Goal: Task Accomplishment & Management: Manage account settings

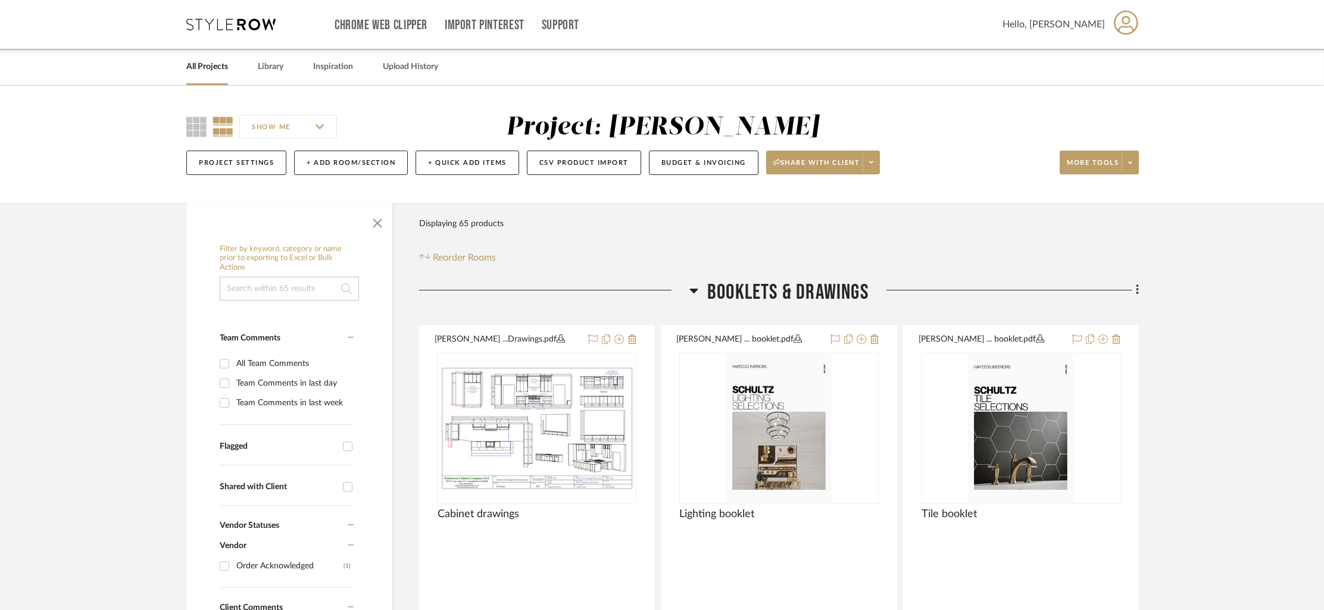
click at [206, 70] on link "All Projects" at bounding box center [207, 67] width 42 height 16
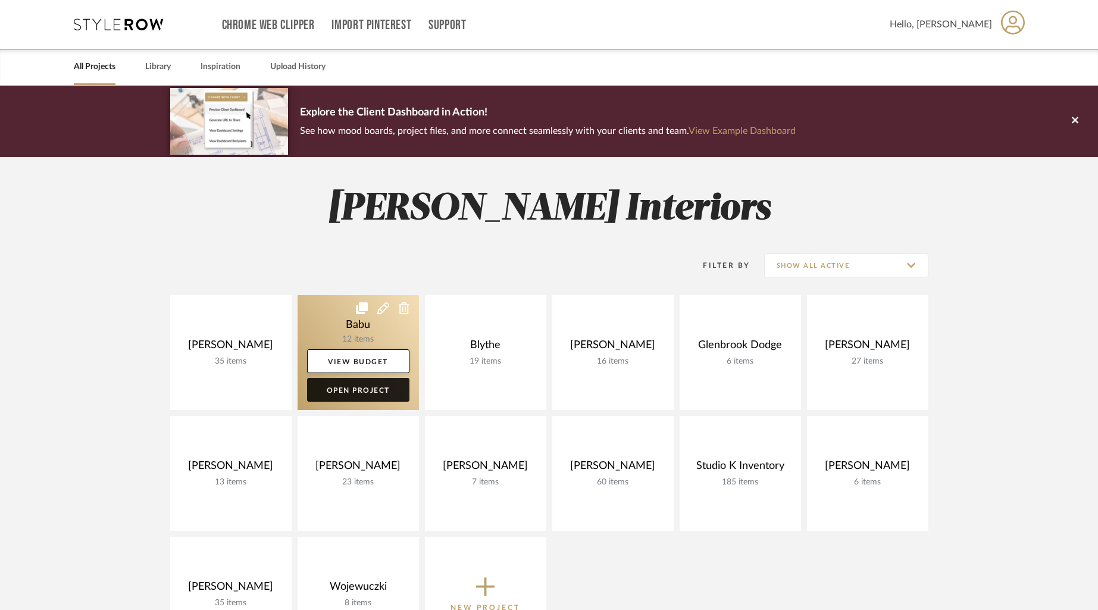
click at [363, 389] on link "Open Project" at bounding box center [358, 390] width 102 height 24
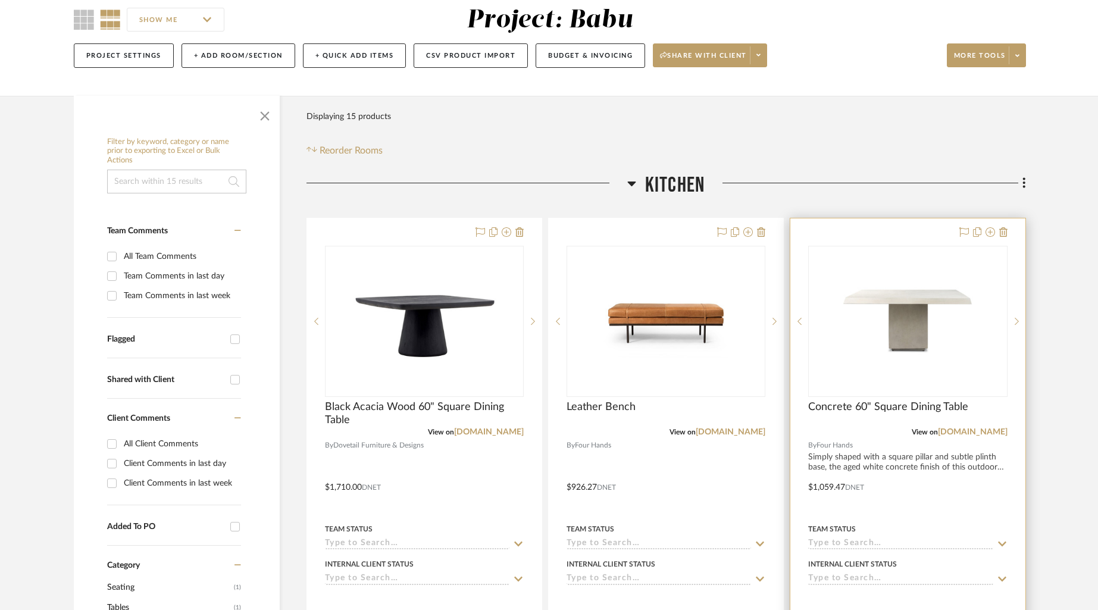
scroll to position [114, 0]
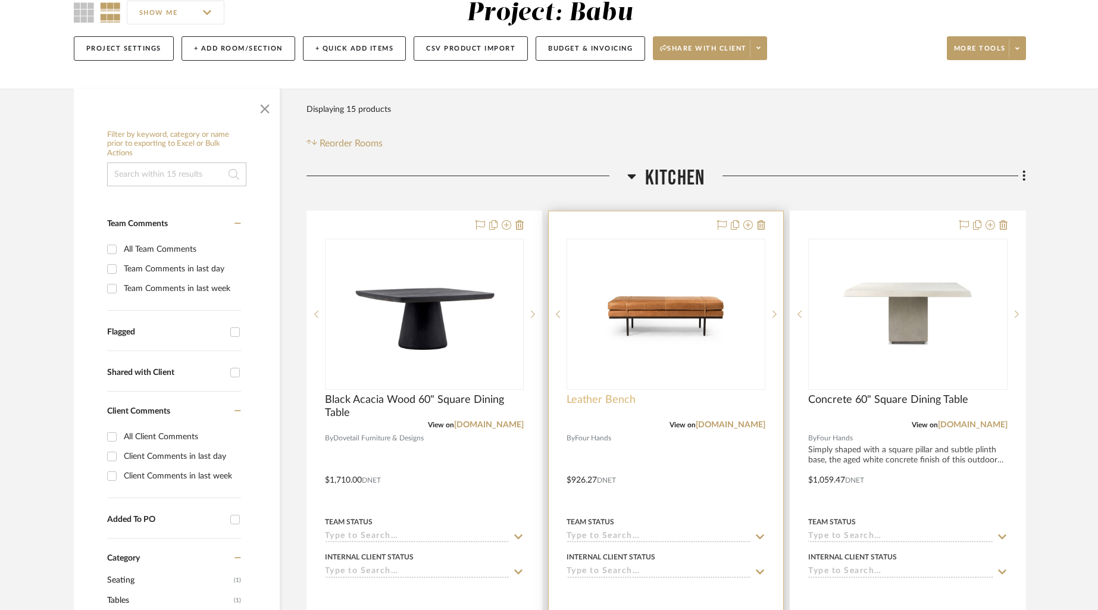
click at [608, 404] on span "Leather Bench" at bounding box center [601, 399] width 69 height 13
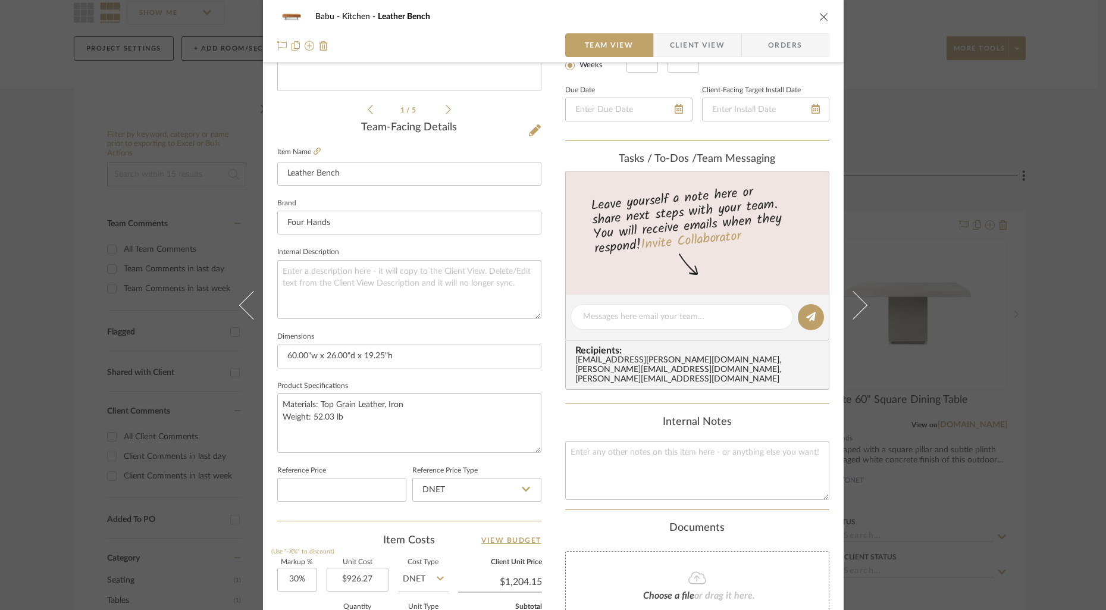
scroll to position [249, 0]
click at [636, 459] on textarea at bounding box center [697, 471] width 264 height 59
paste textarea "108840-005"
type textarea "108840-005 [PERSON_NAME] Accent Bench"
click at [549, 208] on div "Babu Kitchen Leather Bench Team View Client View Orders 1 / 5 Team-Facing Detai…" at bounding box center [553, 309] width 581 height 1099
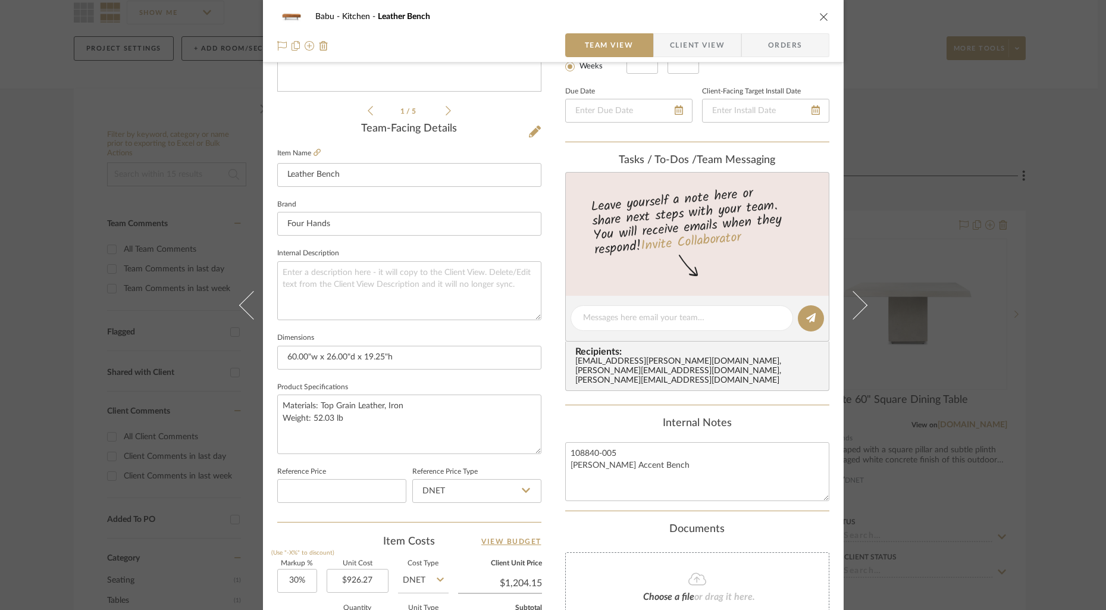
click at [821, 14] on icon "close" at bounding box center [825, 17] width 10 height 10
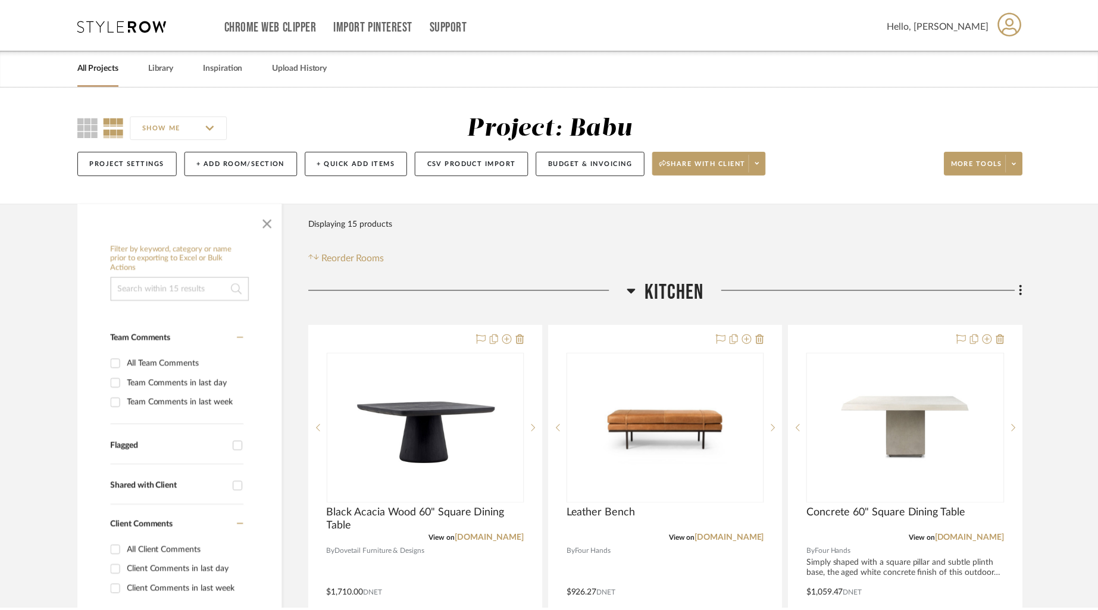
scroll to position [114, 0]
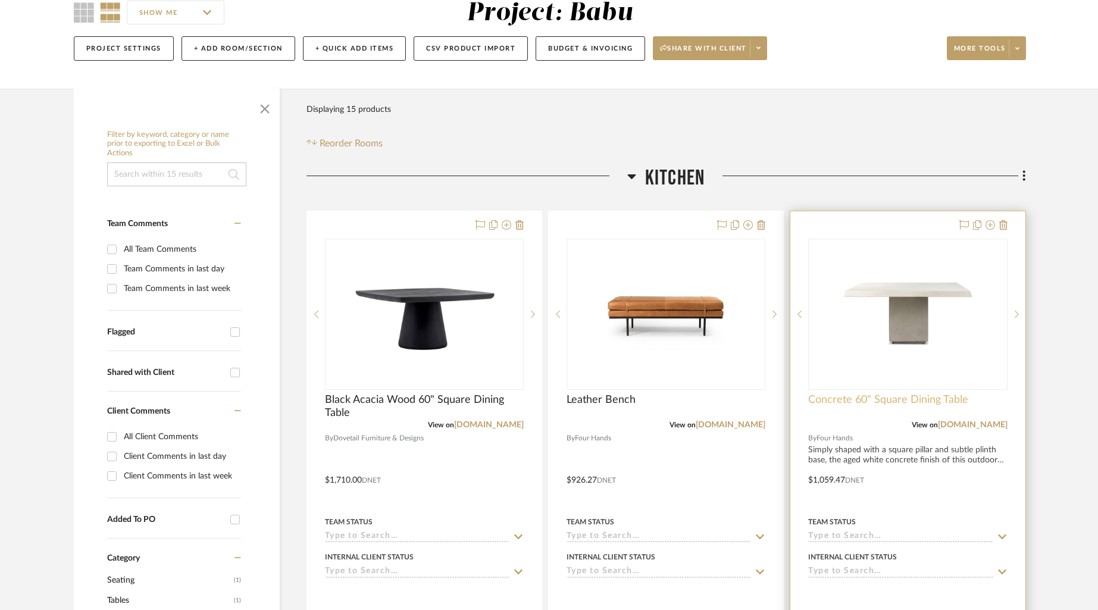
click at [851, 405] on span "Concrete 60" Square Dining Table" at bounding box center [888, 399] width 160 height 13
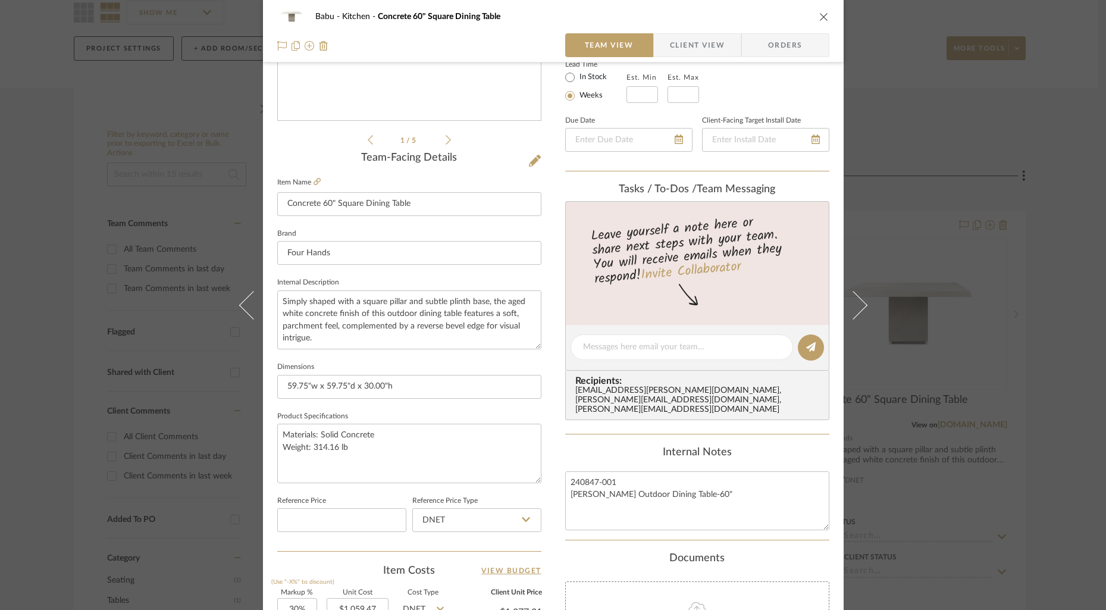
scroll to position [0, 0]
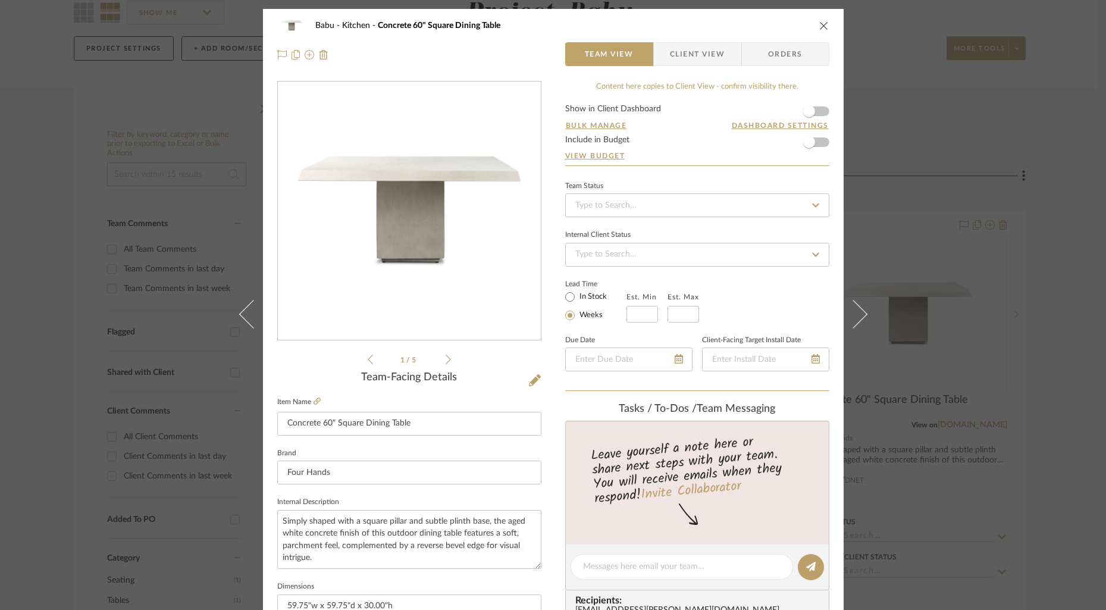
click at [820, 24] on icon "close" at bounding box center [825, 26] width 10 height 10
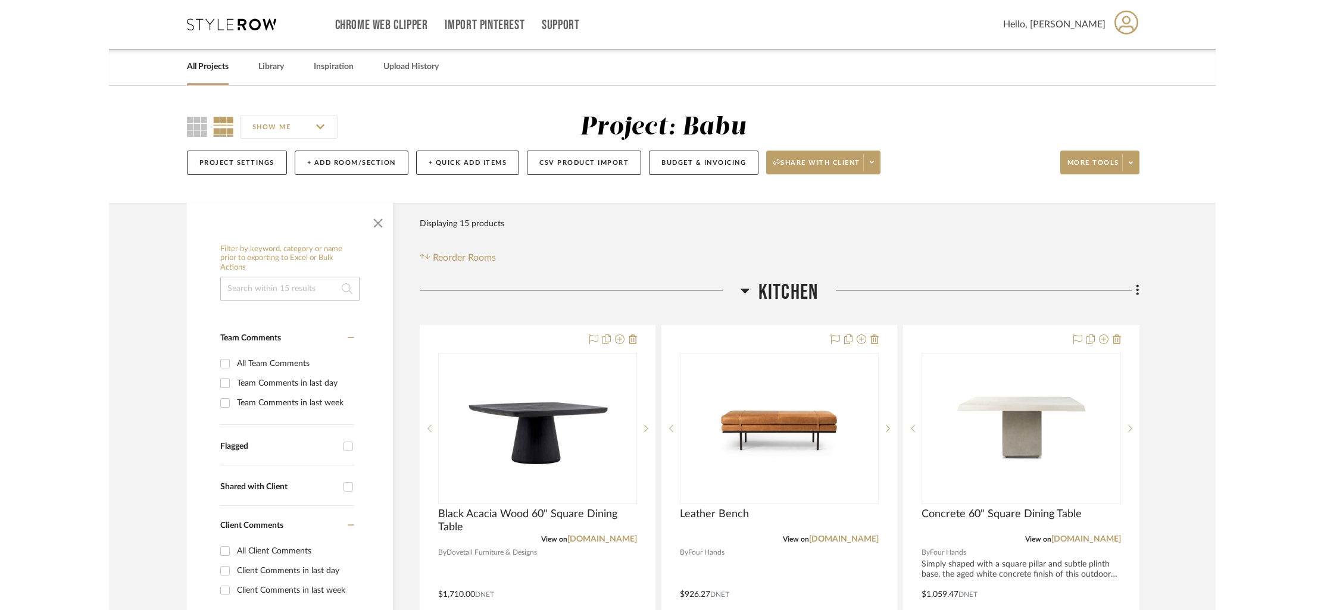
scroll to position [114, 0]
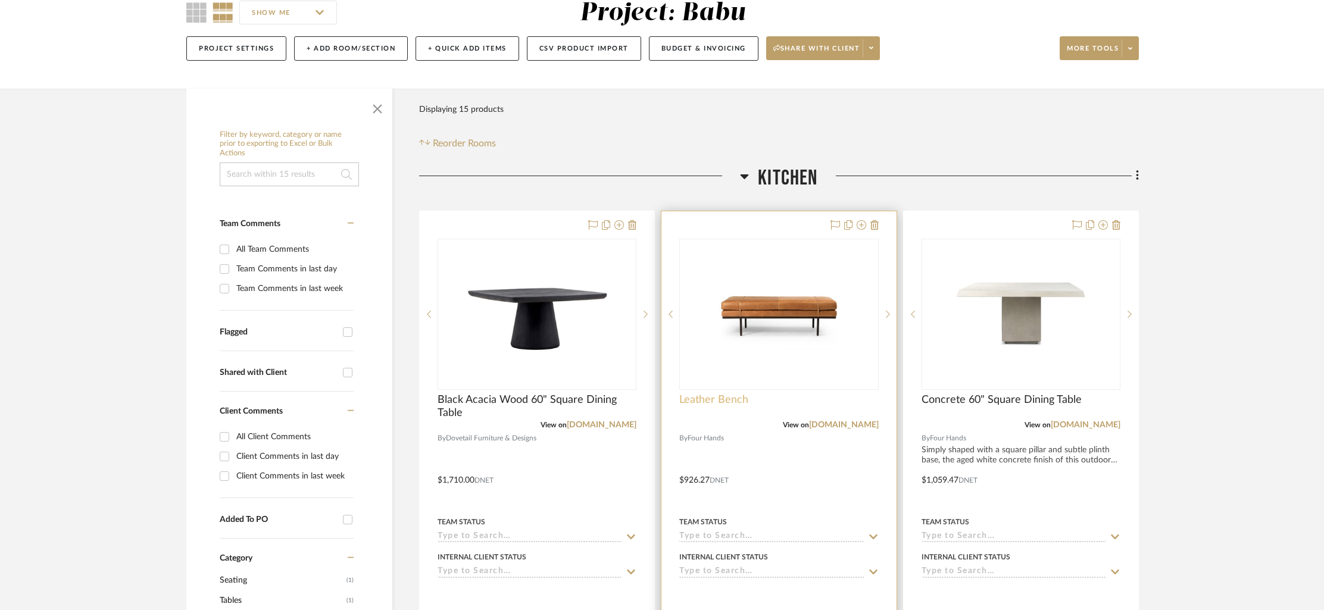
click at [711, 399] on span "Leather Bench" at bounding box center [713, 399] width 69 height 13
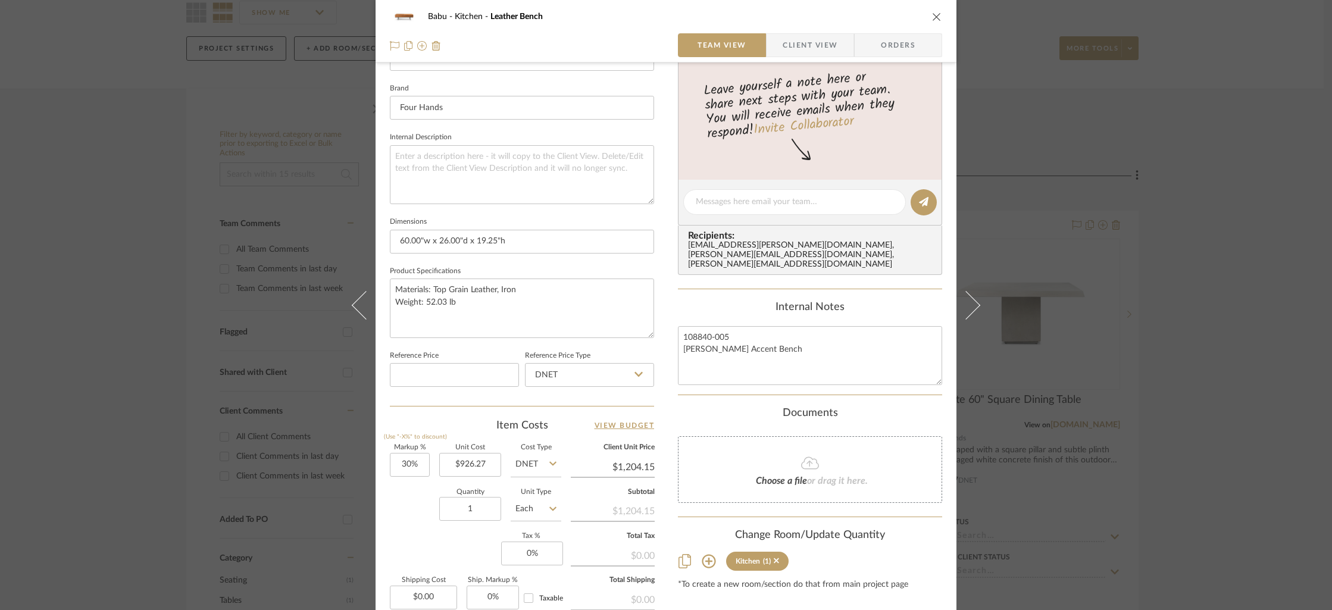
scroll to position [405, 0]
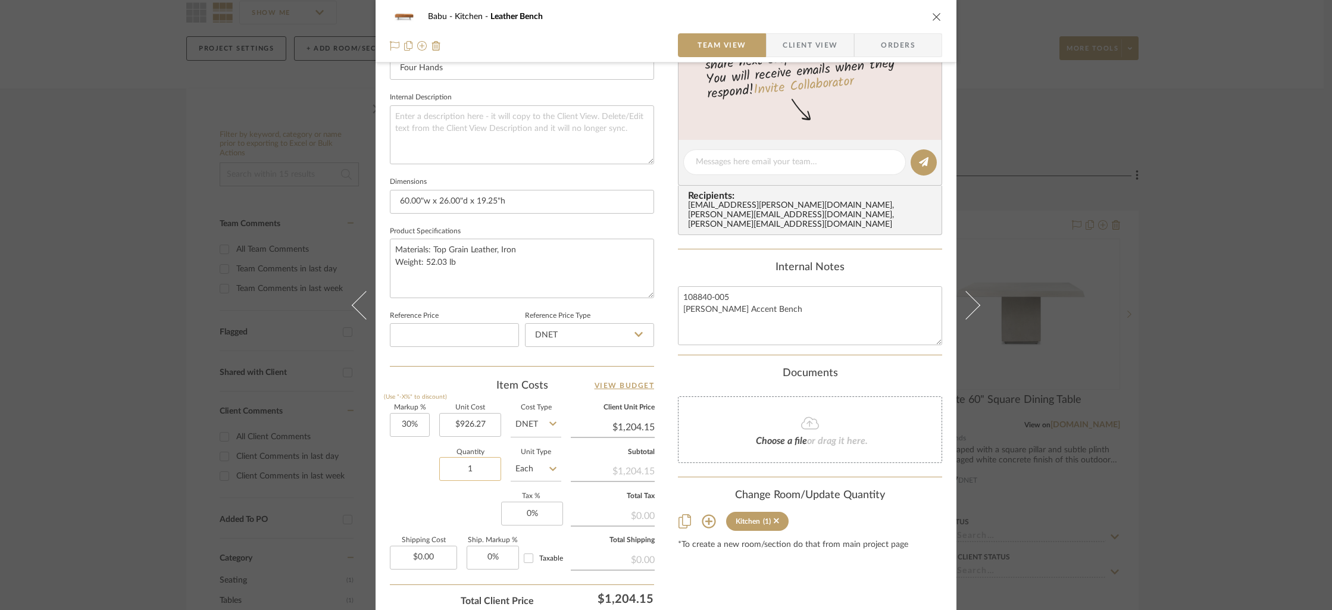
drag, startPoint x: 478, startPoint y: 468, endPoint x: 451, endPoint y: 469, distance: 27.4
click at [451, 469] on input "1" at bounding box center [470, 469] width 62 height 24
drag, startPoint x: 477, startPoint y: 470, endPoint x: 451, endPoint y: 470, distance: 26.2
click at [451, 470] on input "1" at bounding box center [470, 469] width 62 height 24
type input "4"
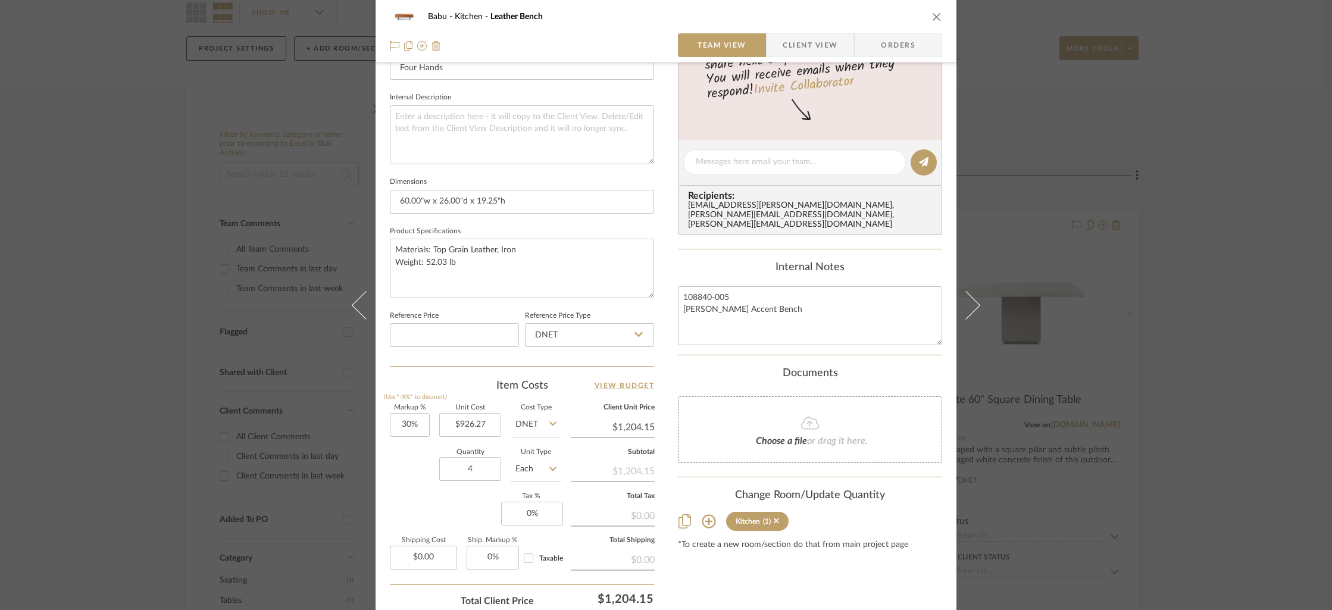
click at [923, 493] on div "Change Room/Update Quantity Kitchen (1) *To create a new room/section do that f…" at bounding box center [810, 519] width 264 height 61
click at [932, 18] on icon "close" at bounding box center [937, 17] width 10 height 10
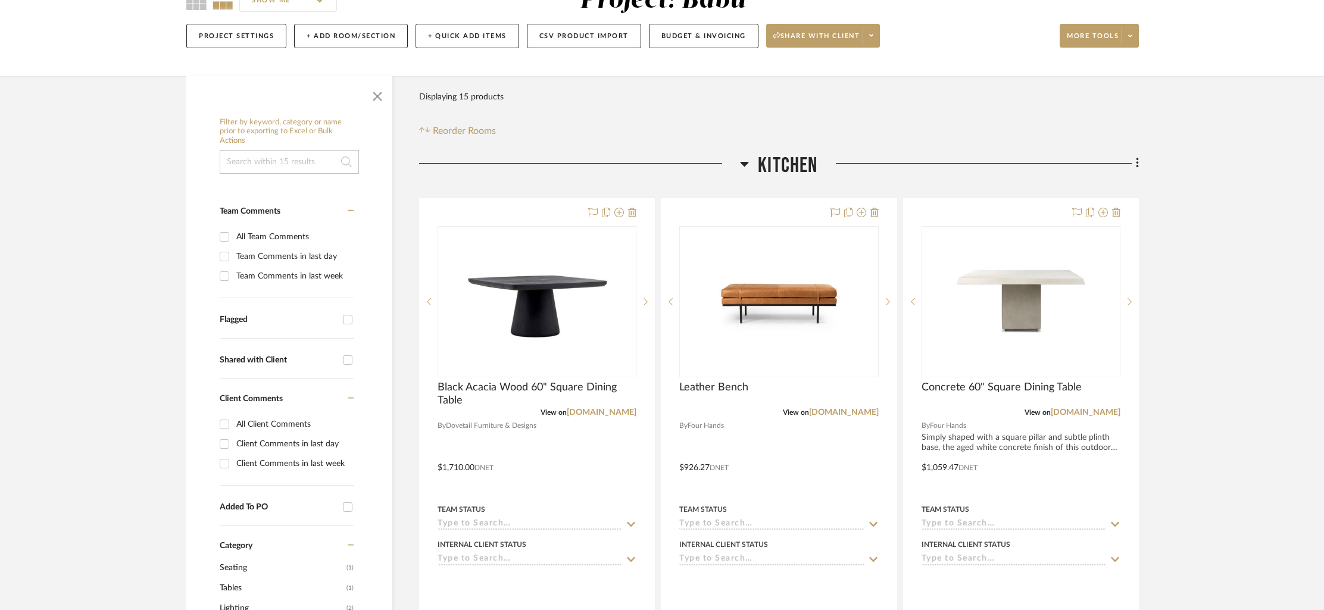
scroll to position [131, 0]
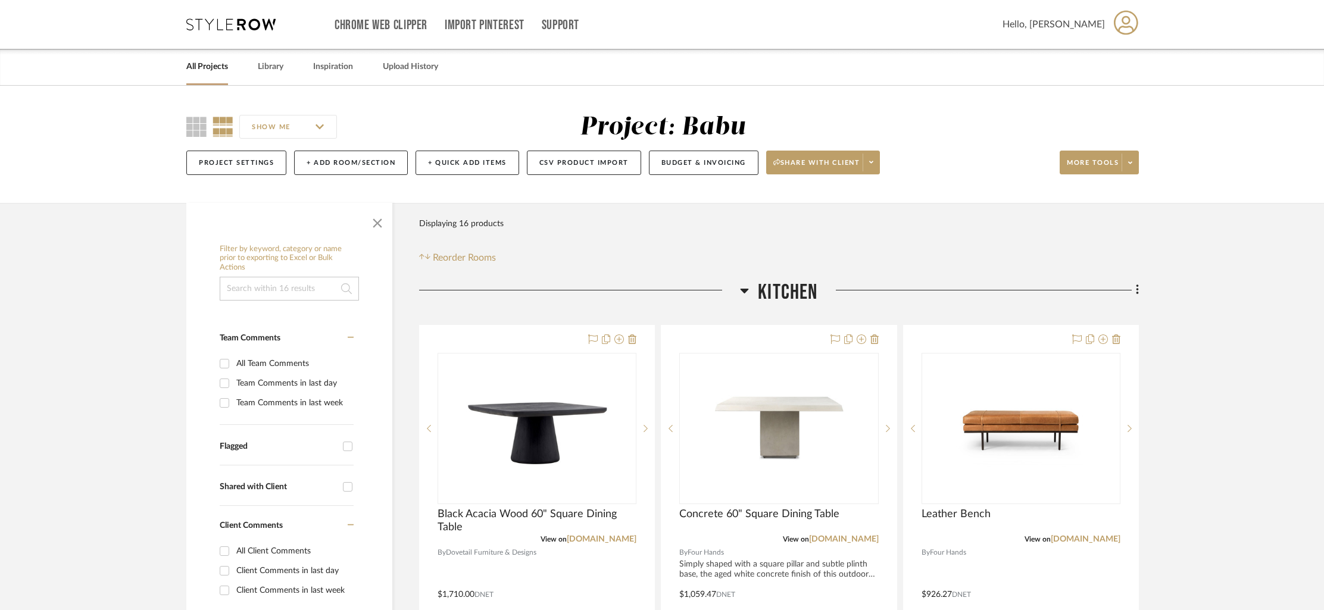
drag, startPoint x: 530, startPoint y: 429, endPoint x: 992, endPoint y: 18, distance: 618.4
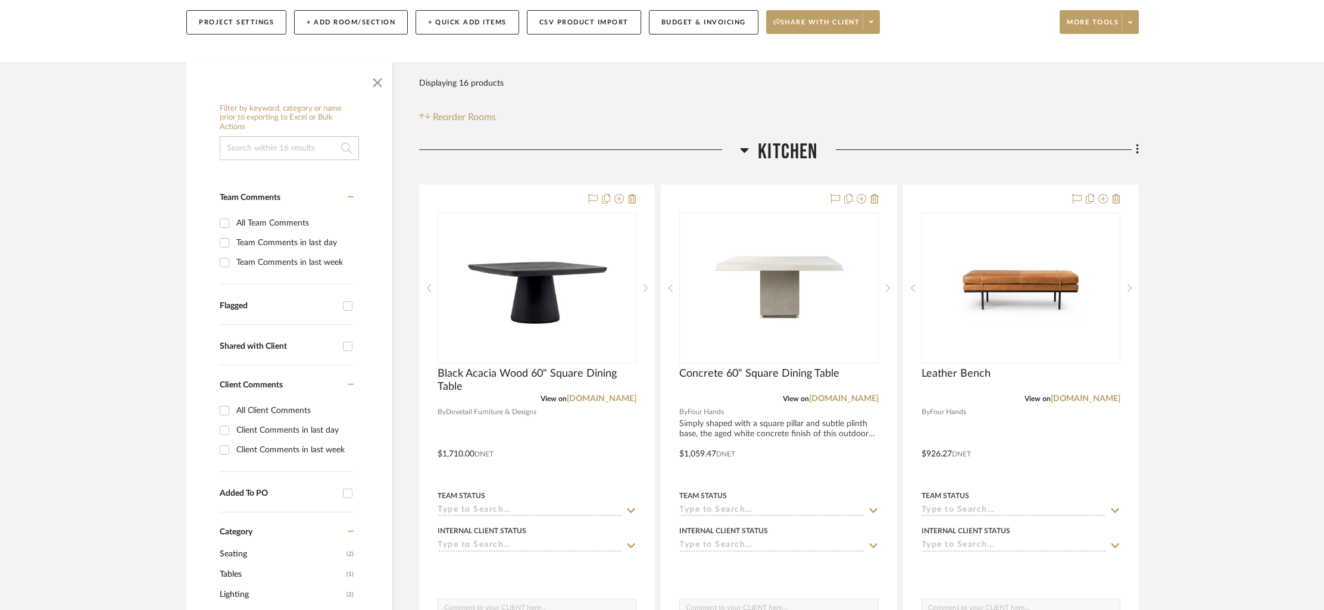
scroll to position [180, 0]
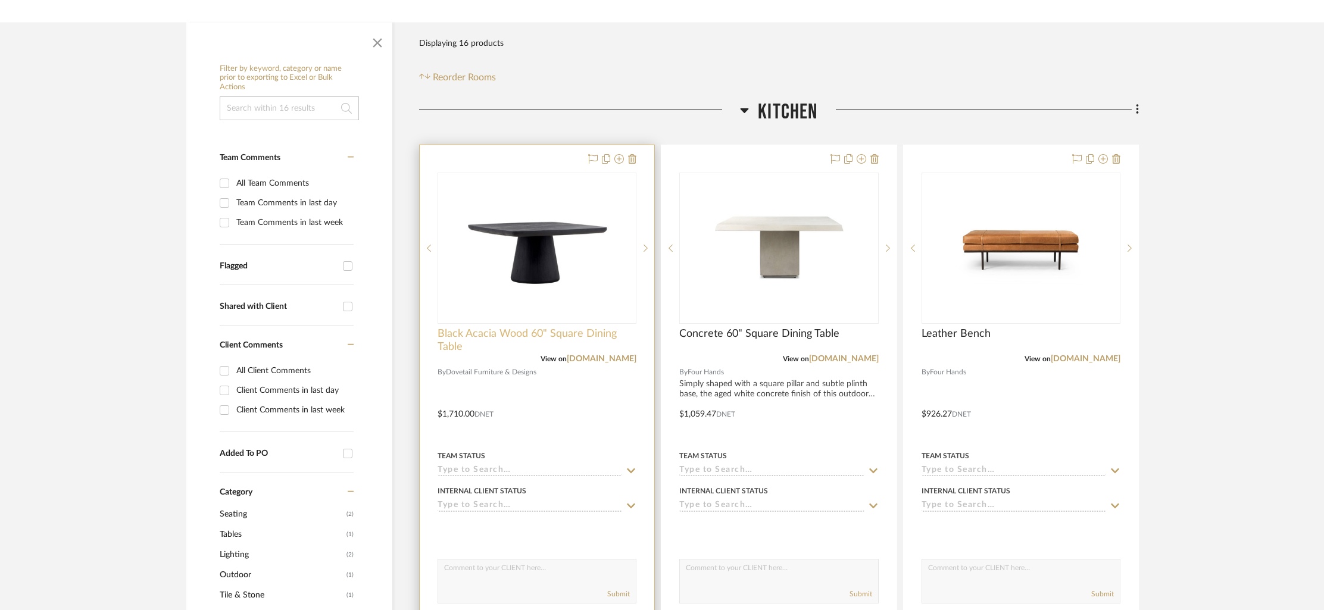
click at [493, 333] on span "Black Acacia Wood 60" Square Dining Table" at bounding box center [536, 340] width 199 height 26
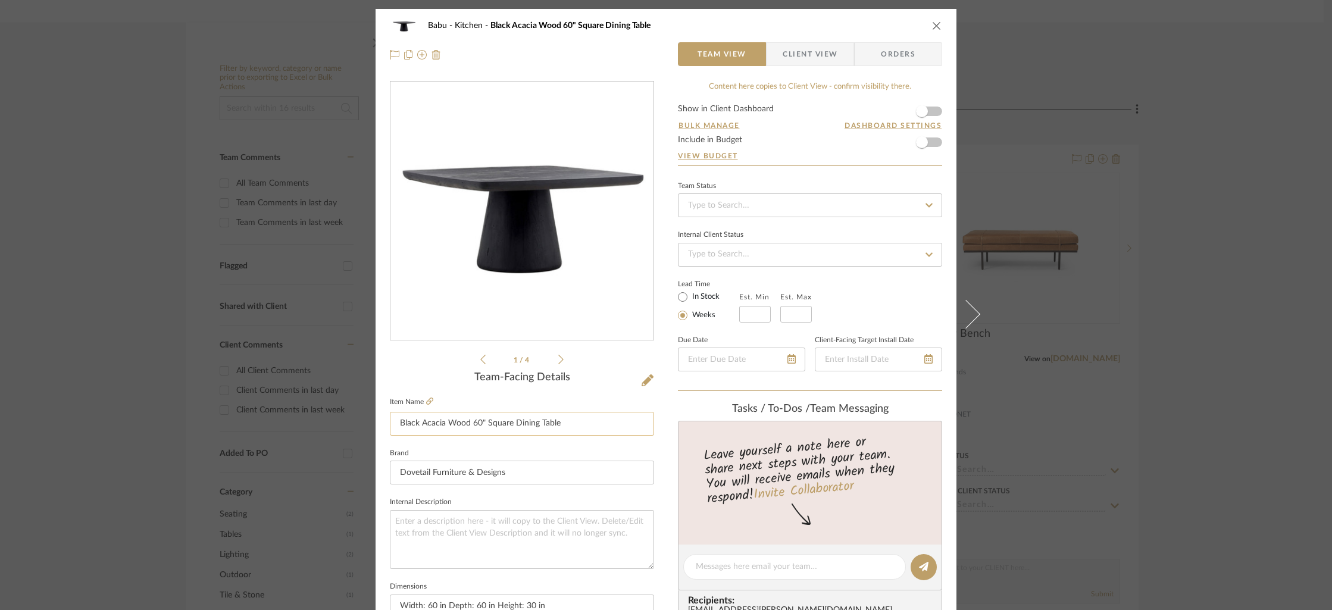
drag, startPoint x: 565, startPoint y: 426, endPoint x: 393, endPoint y: 423, distance: 172.6
click at [393, 423] on input "Black Acacia Wood 60" Square Dining Table" at bounding box center [522, 424] width 264 height 24
click at [934, 25] on icon "close" at bounding box center [937, 26] width 10 height 10
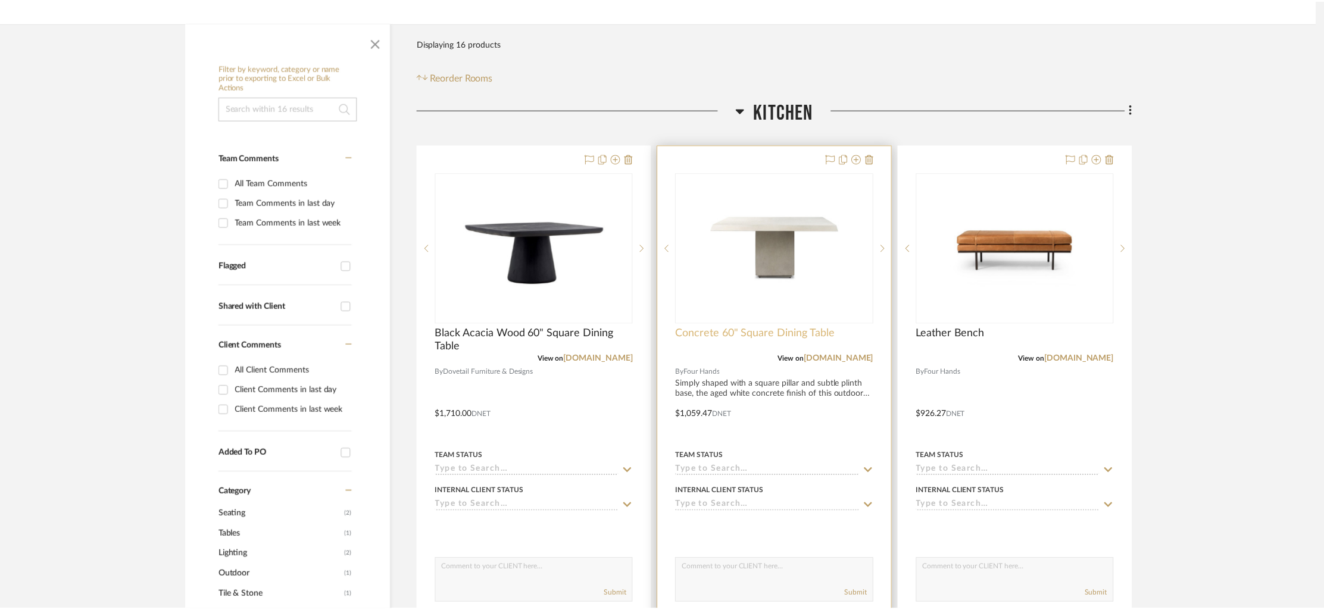
scroll to position [180, 0]
click at [748, 336] on span "Concrete 60" Square Dining Table" at bounding box center [759, 333] width 160 height 13
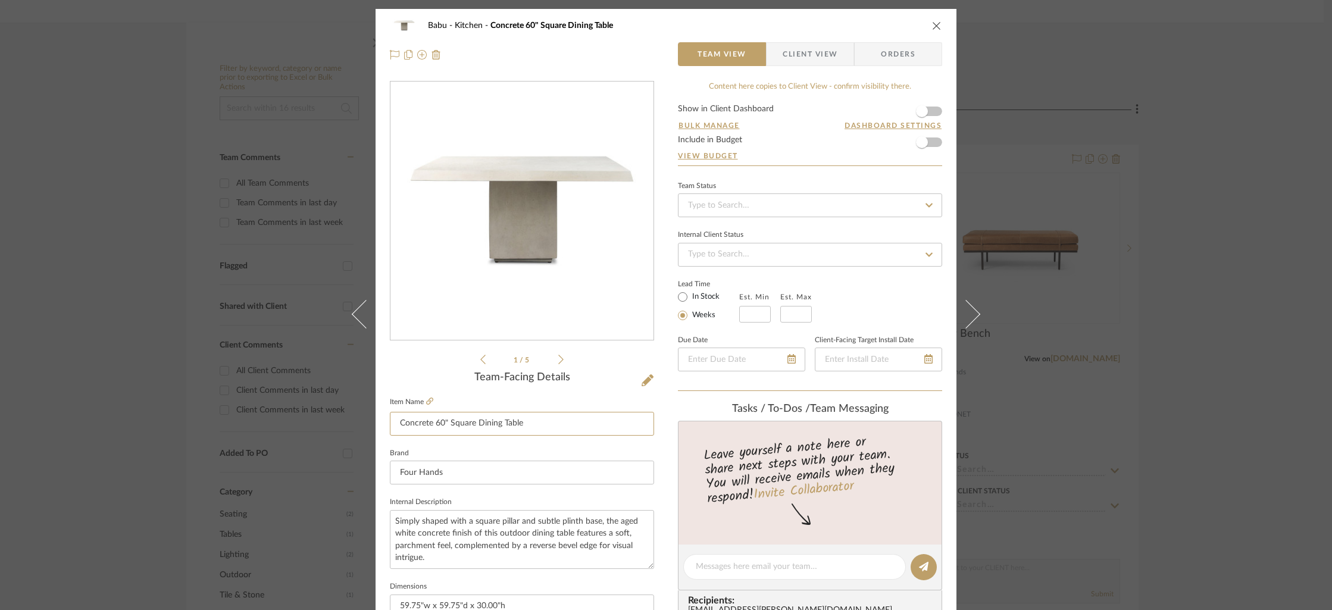
drag, startPoint x: 527, startPoint y: 425, endPoint x: 380, endPoint y: 423, distance: 146.4
click at [380, 423] on div "Babu Kitchen Concrete 60" Square Dining Table Team View Client View Orders 1 / …" at bounding box center [666, 558] width 581 height 1099
click at [933, 25] on icon "close" at bounding box center [937, 26] width 10 height 10
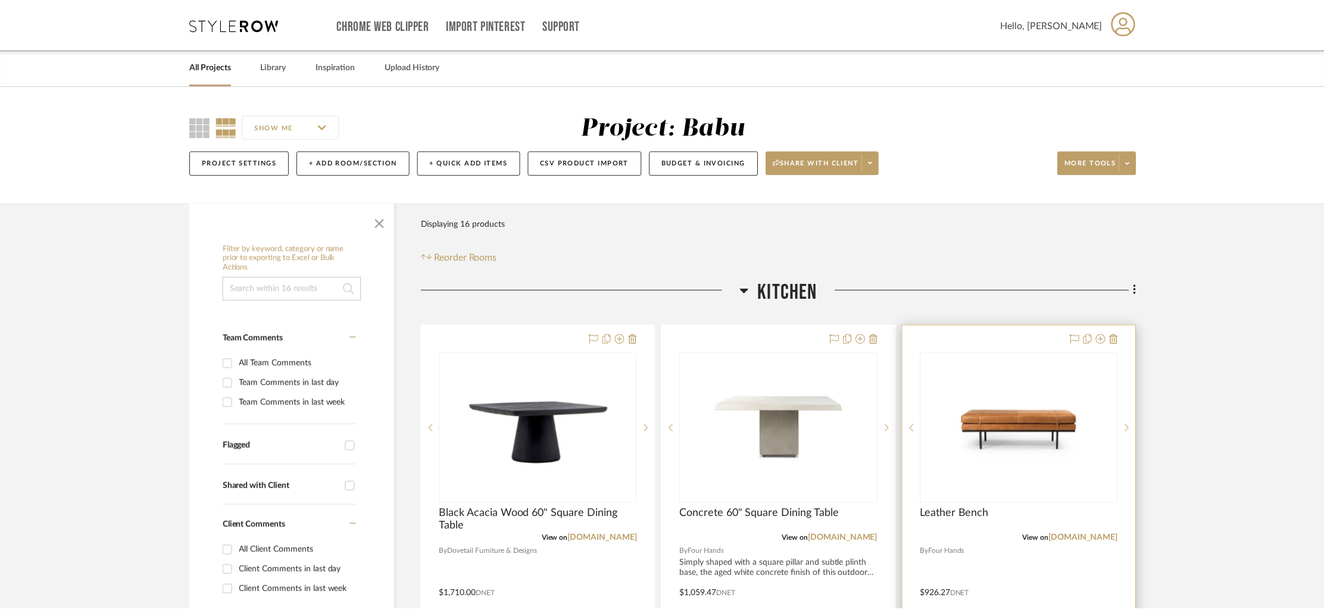
scroll to position [180, 0]
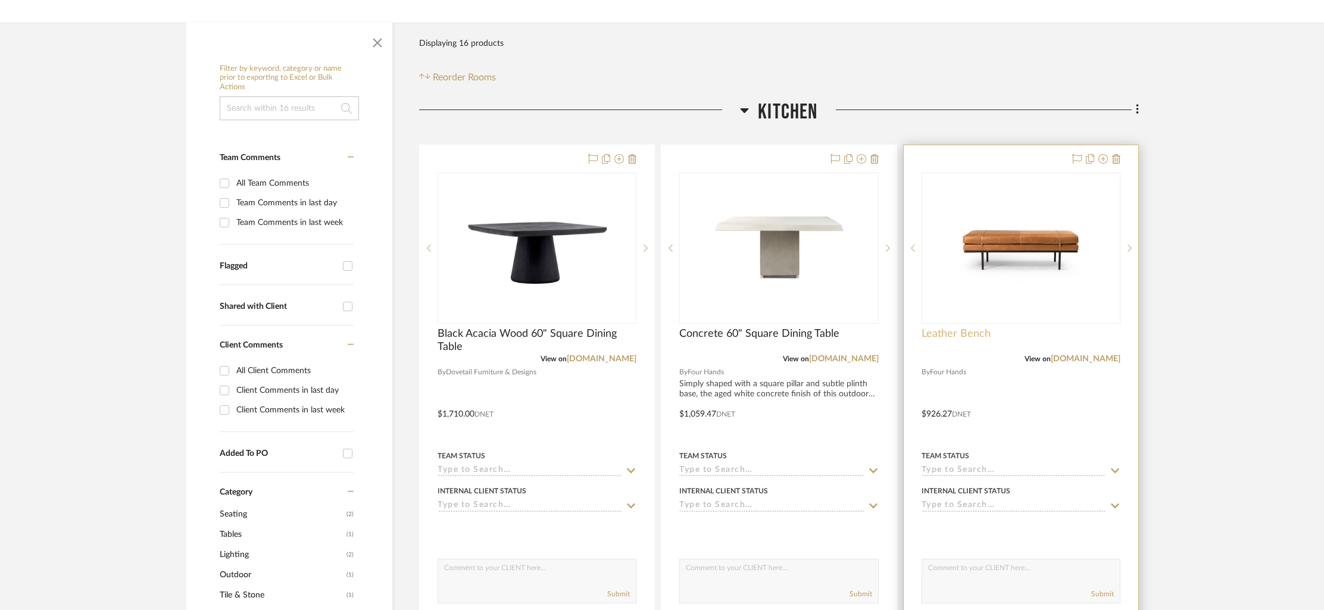
click at [968, 336] on span "Leather Bench" at bounding box center [955, 333] width 69 height 13
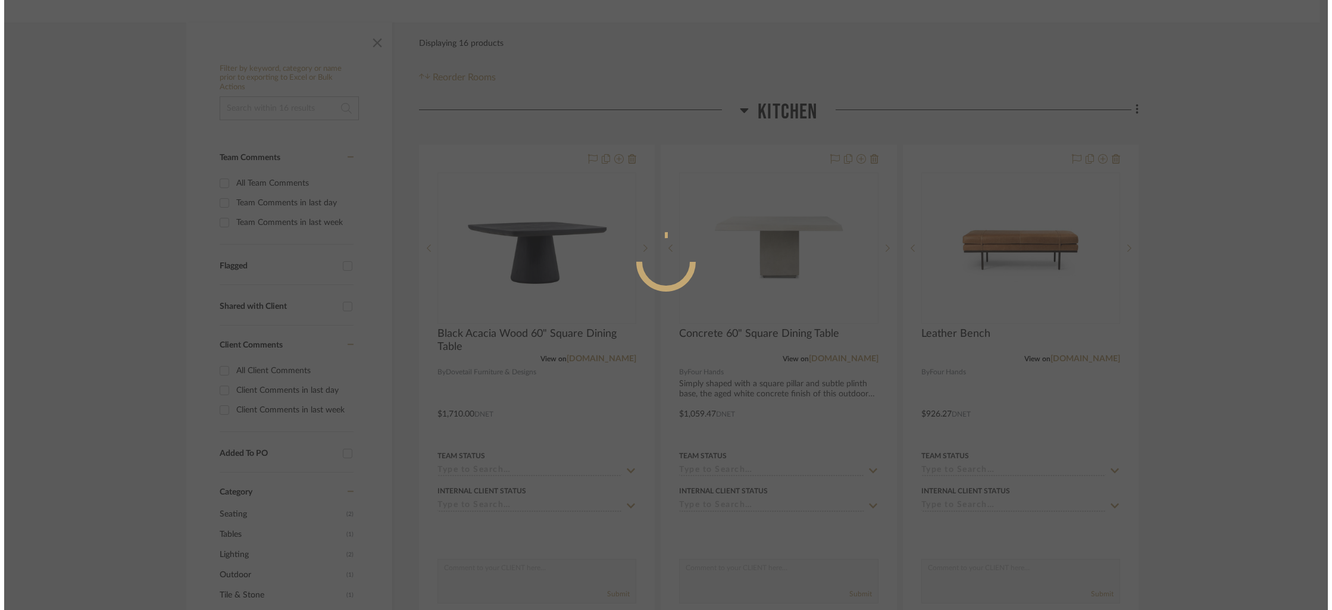
scroll to position [0, 0]
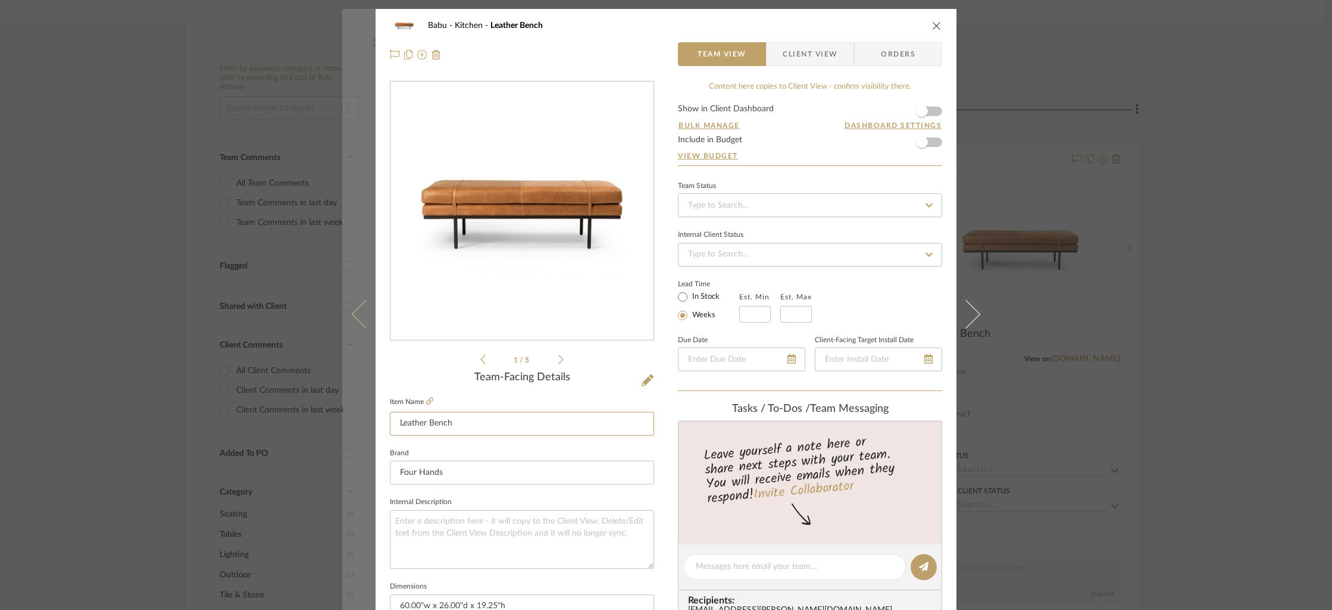
drag, startPoint x: 420, startPoint y: 419, endPoint x: 359, endPoint y: 418, distance: 60.1
click at [359, 418] on mat-dialog-content "Babu Kitchen Leather Bench Team View Client View Orders 1 / 5 Team-Facing Detai…" at bounding box center [666, 558] width 648 height 1099
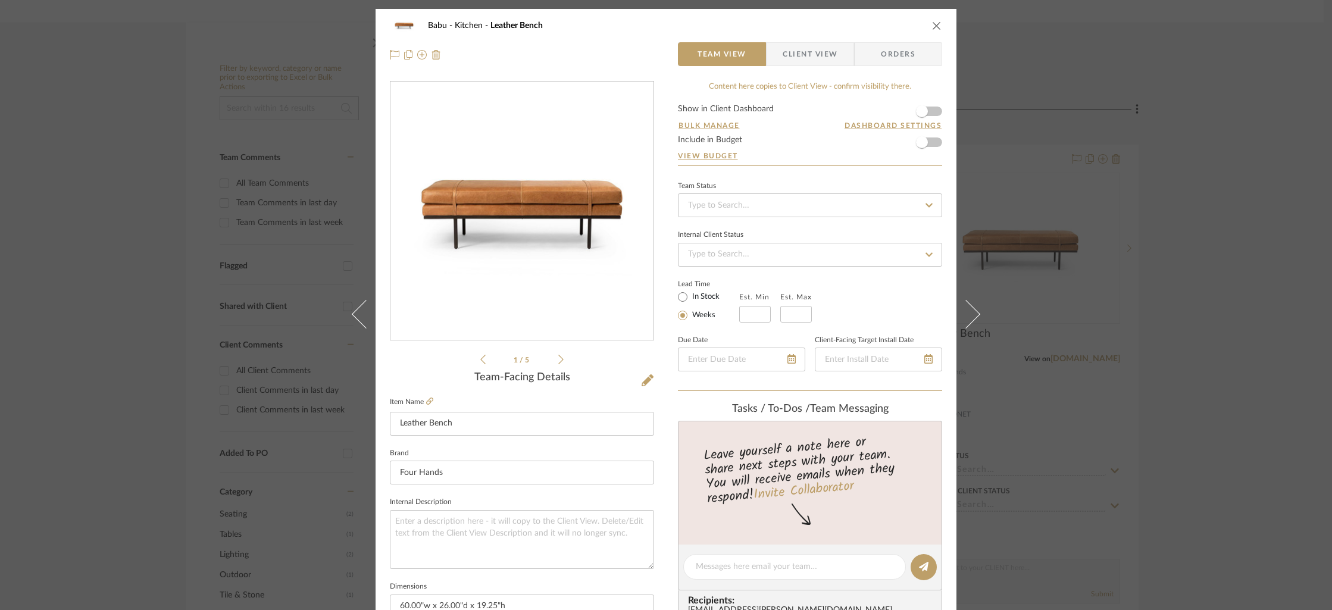
drag, startPoint x: 934, startPoint y: 24, endPoint x: 883, endPoint y: 11, distance: 52.8
click at [934, 24] on icon "close" at bounding box center [937, 26] width 10 height 10
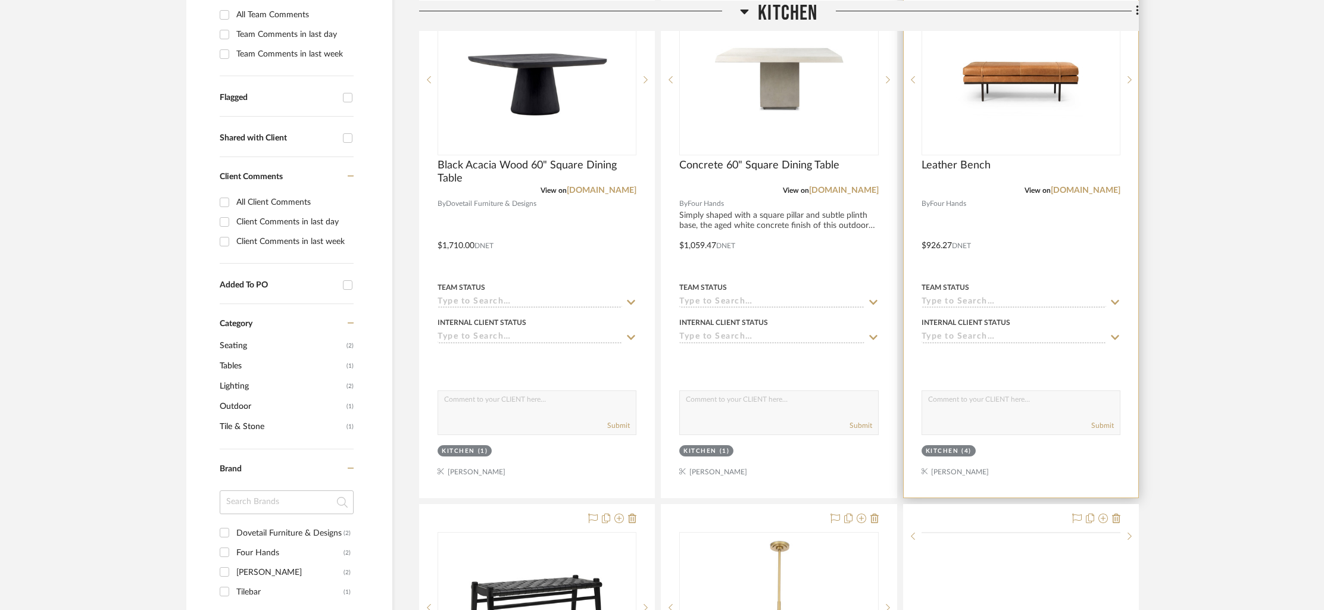
scroll to position [551, 0]
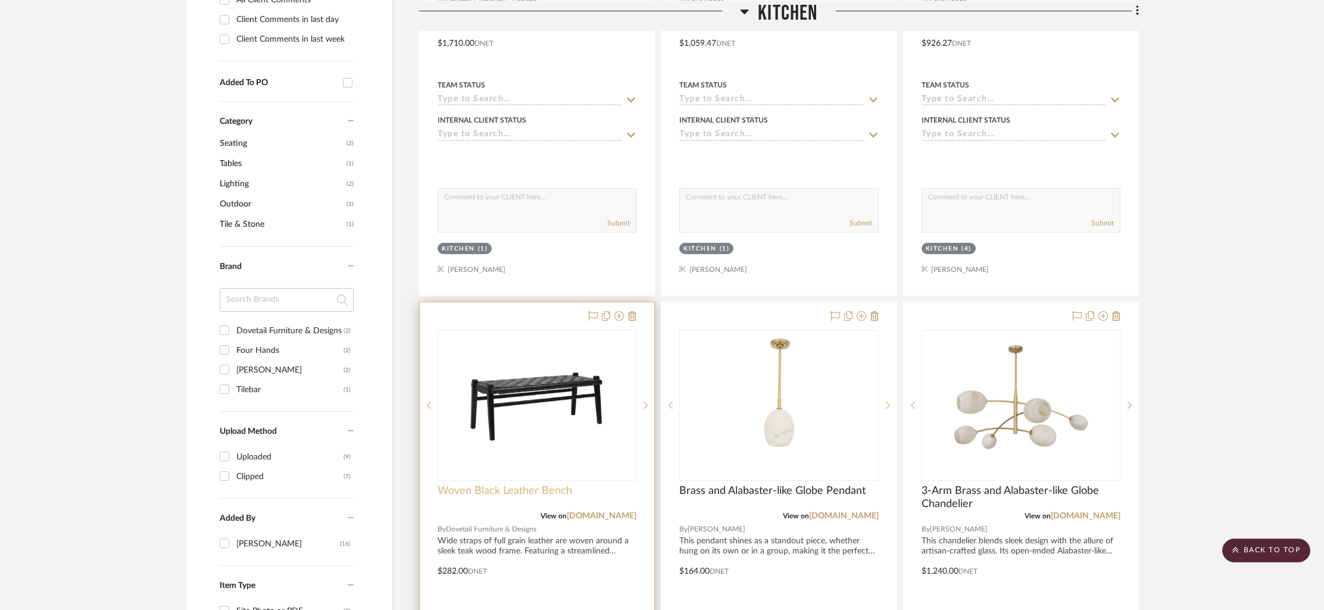
click at [552, 484] on span "Woven Black Leather Bench" at bounding box center [504, 490] width 135 height 13
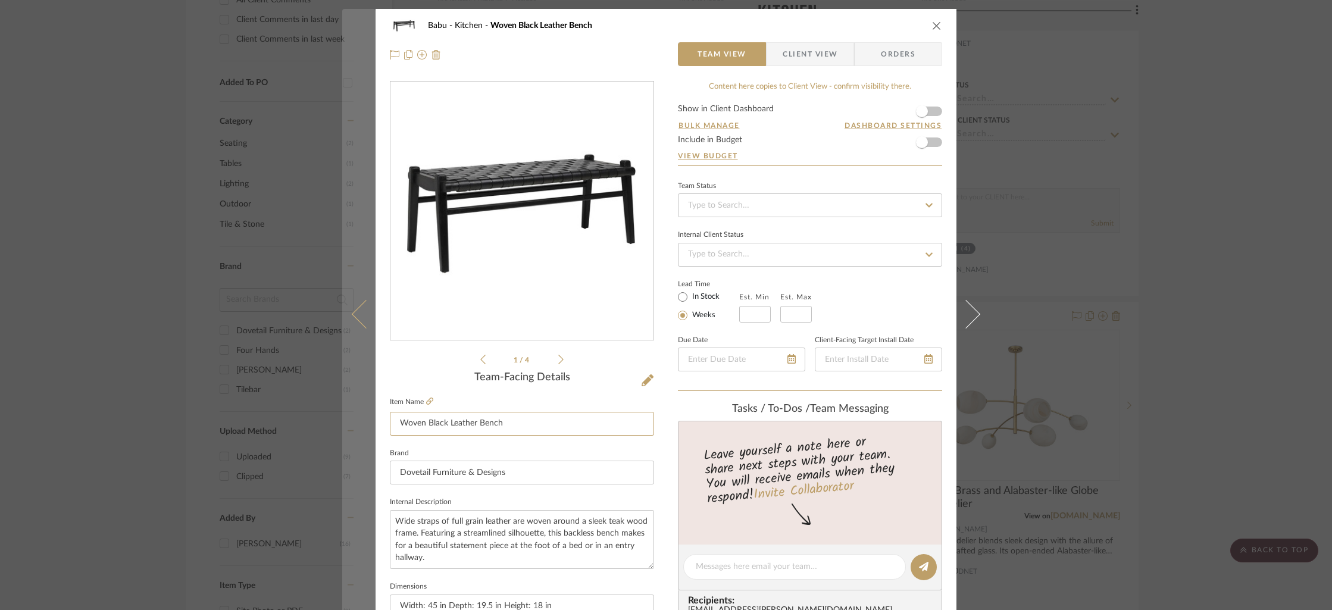
drag, startPoint x: 510, startPoint y: 429, endPoint x: 369, endPoint y: 428, distance: 141.0
click at [369, 428] on mat-dialog-content "Babu Kitchen Woven Black Leather Bench Team View Client View Orders 1 / 4 Team-…" at bounding box center [666, 558] width 648 height 1099
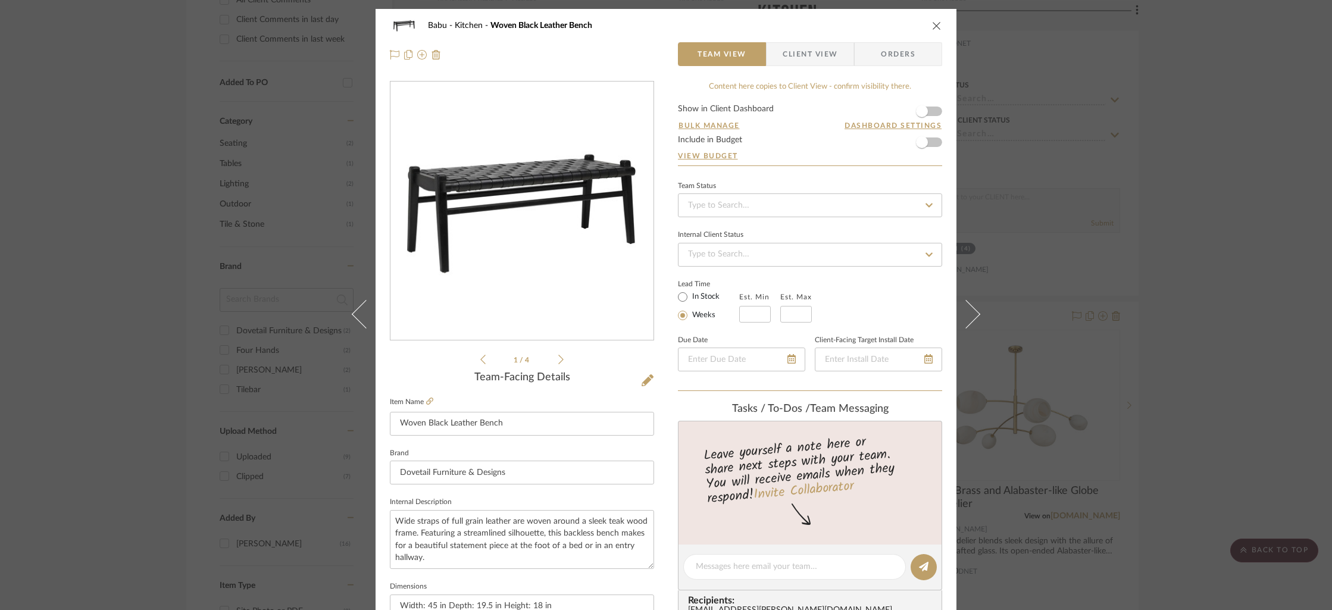
click at [933, 22] on icon "close" at bounding box center [937, 26] width 10 height 10
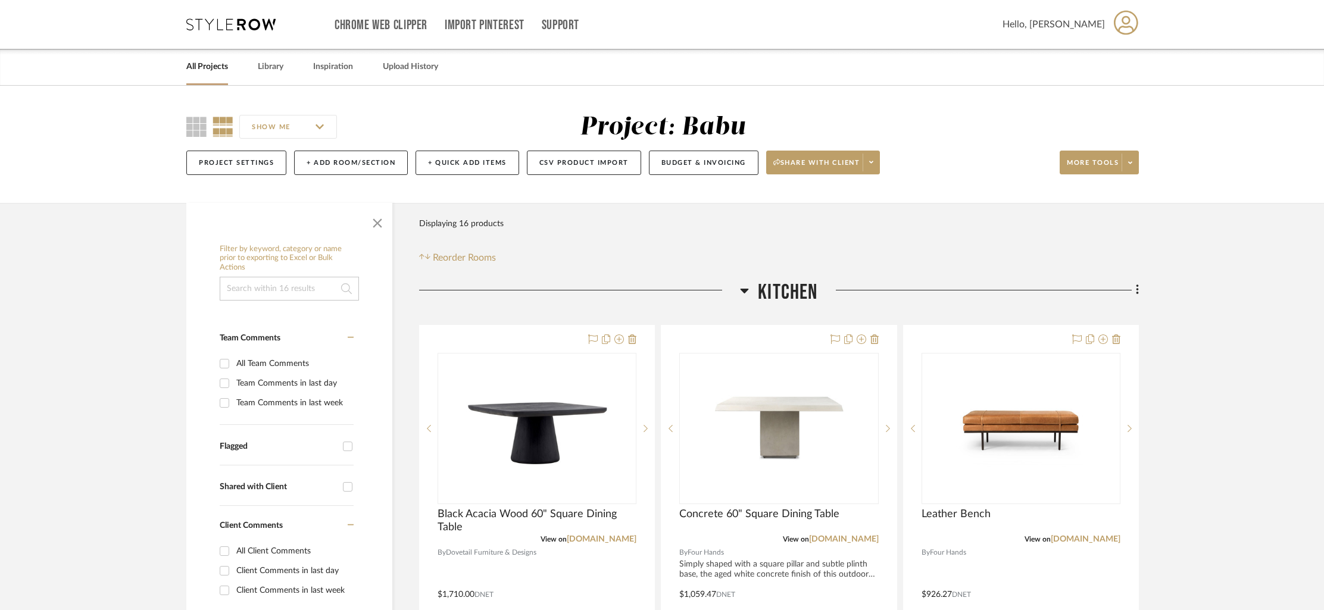
click at [217, 68] on link "All Projects" at bounding box center [207, 67] width 42 height 16
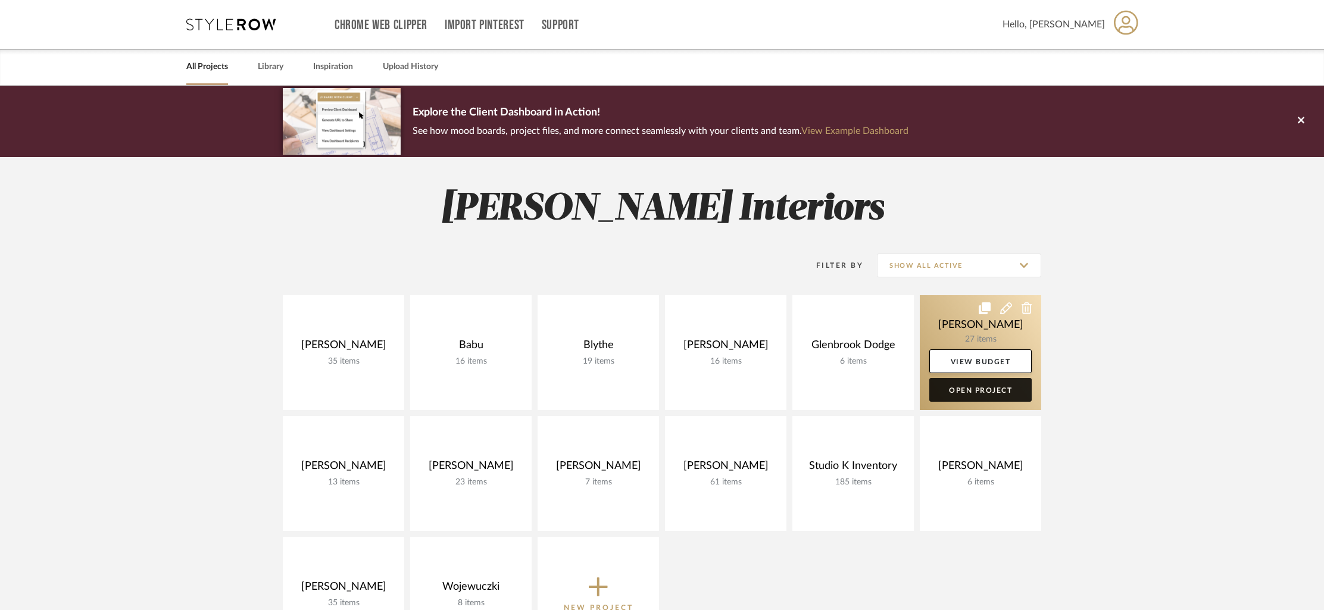
click at [974, 386] on link "Open Project" at bounding box center [980, 390] width 102 height 24
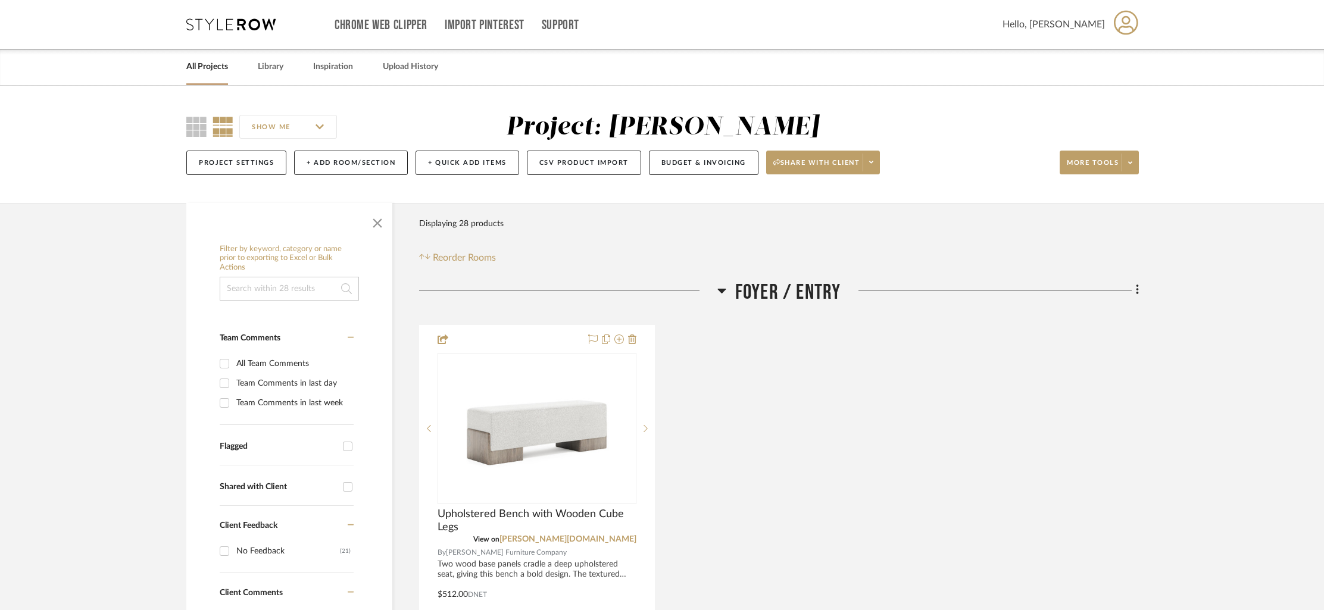
click at [204, 62] on link "All Projects" at bounding box center [207, 67] width 42 height 16
